Goal: Task Accomplishment & Management: Manage account settings

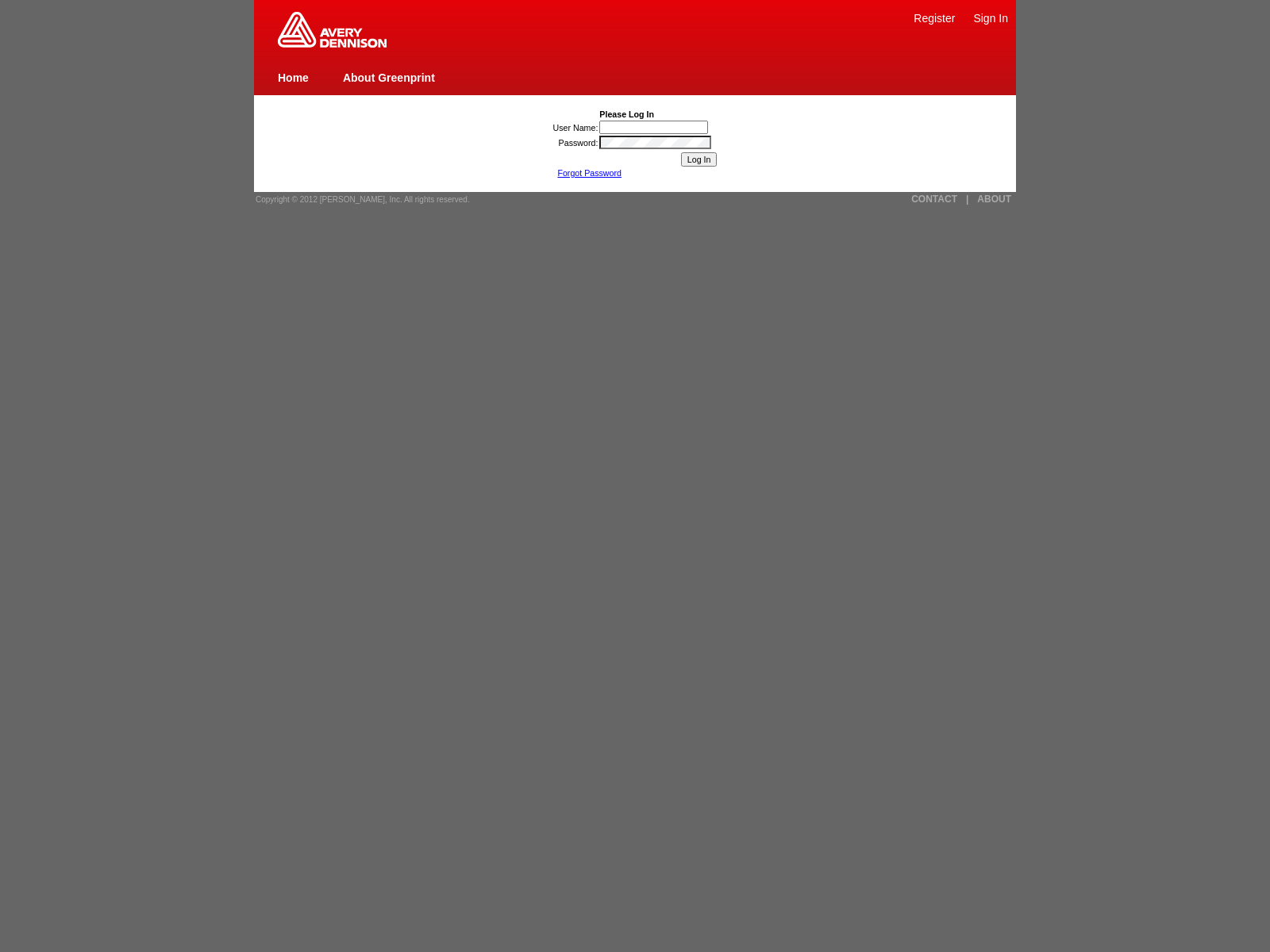
click at [293, 77] on link "Home" at bounding box center [293, 77] width 31 height 13
click at [589, 173] on link "Forgot Password" at bounding box center [589, 173] width 65 height 10
